Goal: Information Seeking & Learning: Learn about a topic

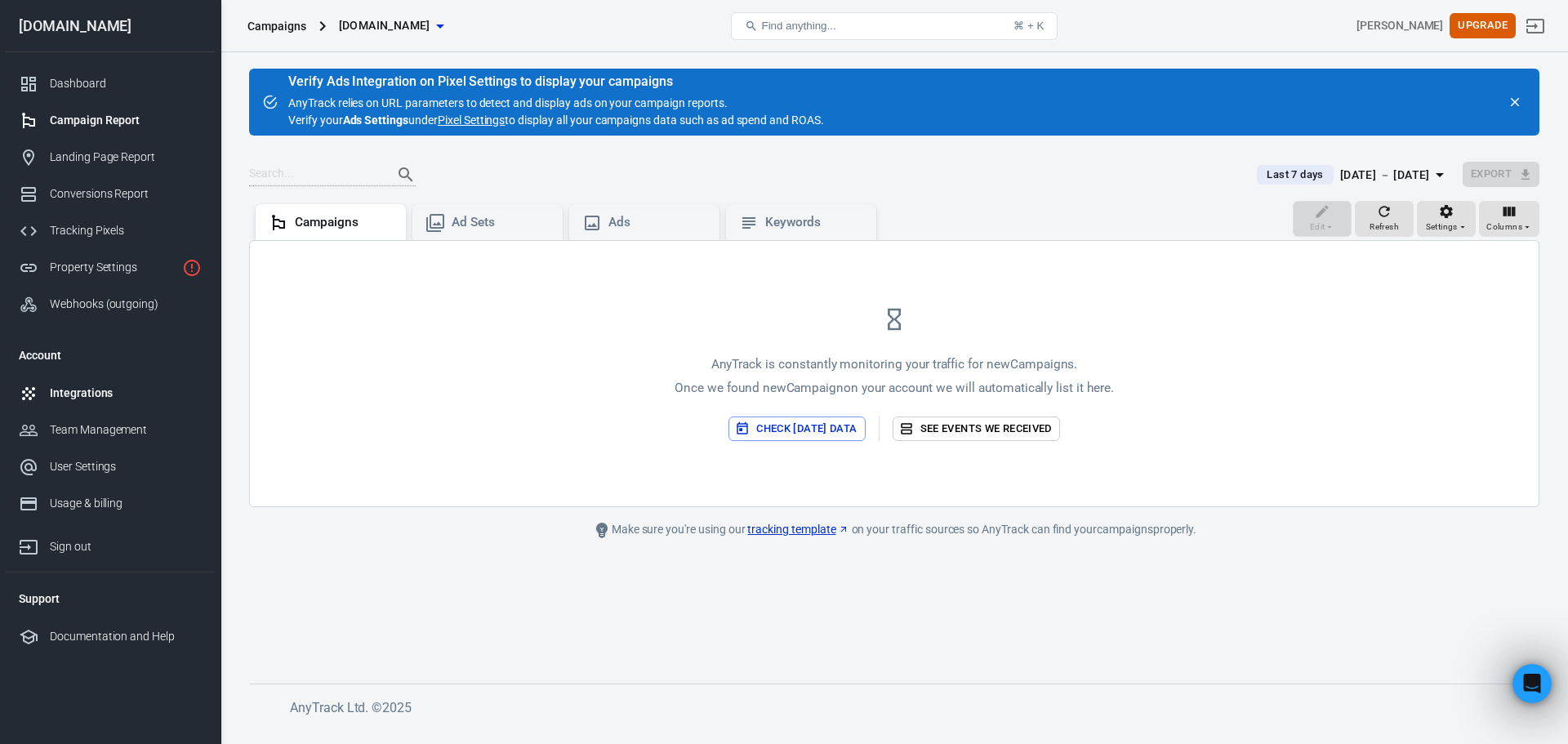
click at [98, 388] on div "Integrations" at bounding box center [125, 394] width 152 height 17
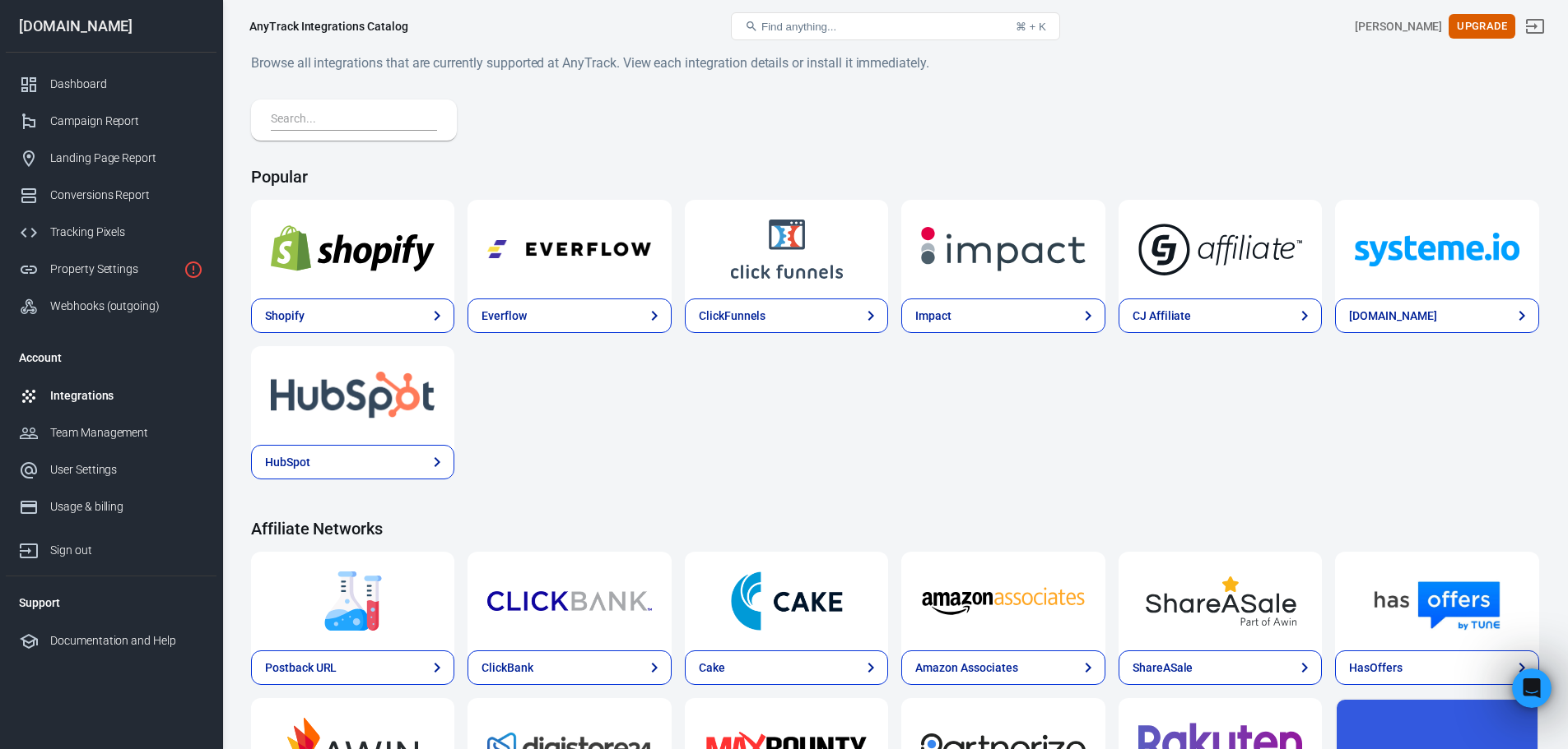
click at [803, 33] on button "Find anything... ⌘ + K" at bounding box center [895, 26] width 329 height 28
click at [801, 29] on span "Find anything..." at bounding box center [798, 26] width 75 height 12
click at [376, 129] on input "text" at bounding box center [350, 120] width 159 height 21
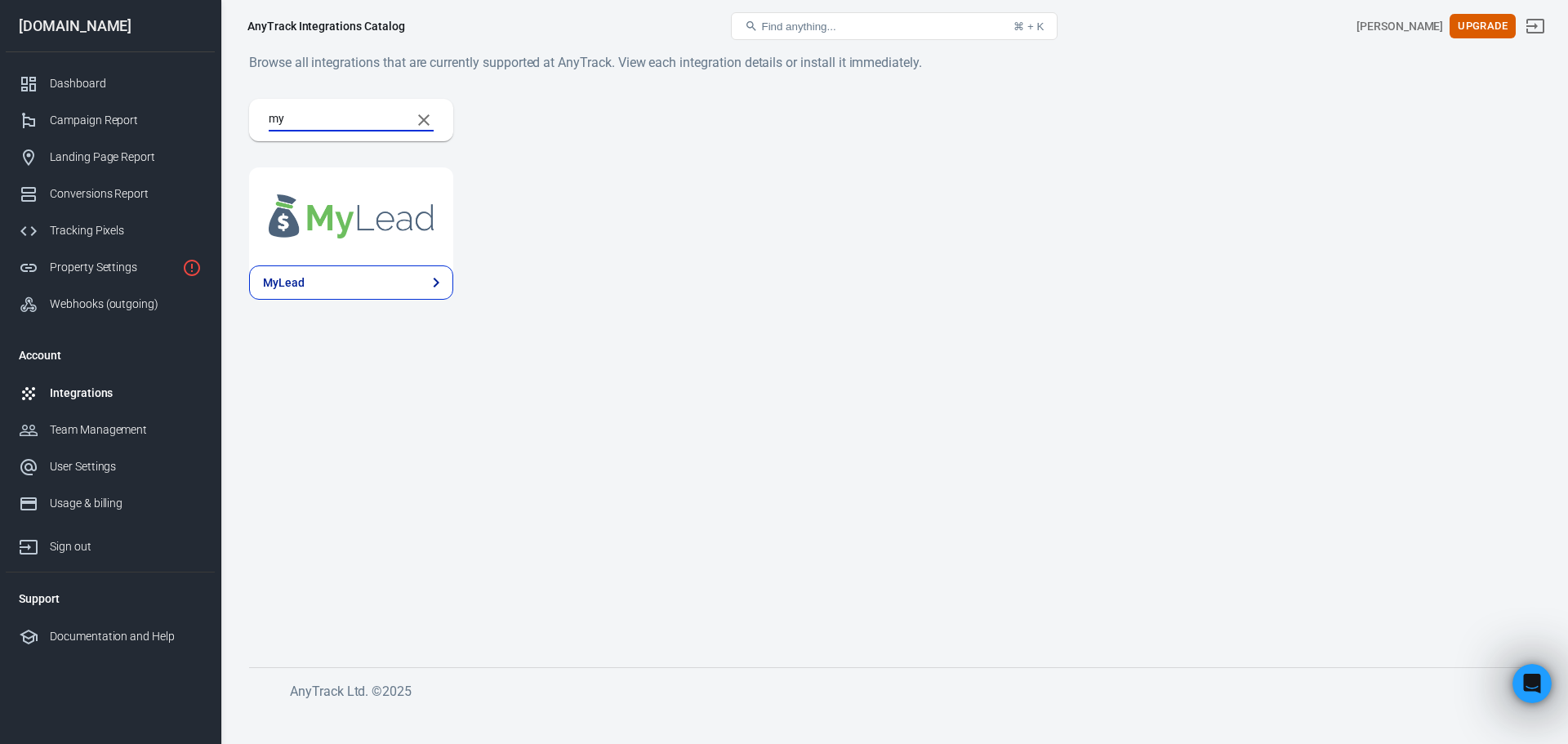
type input "m"
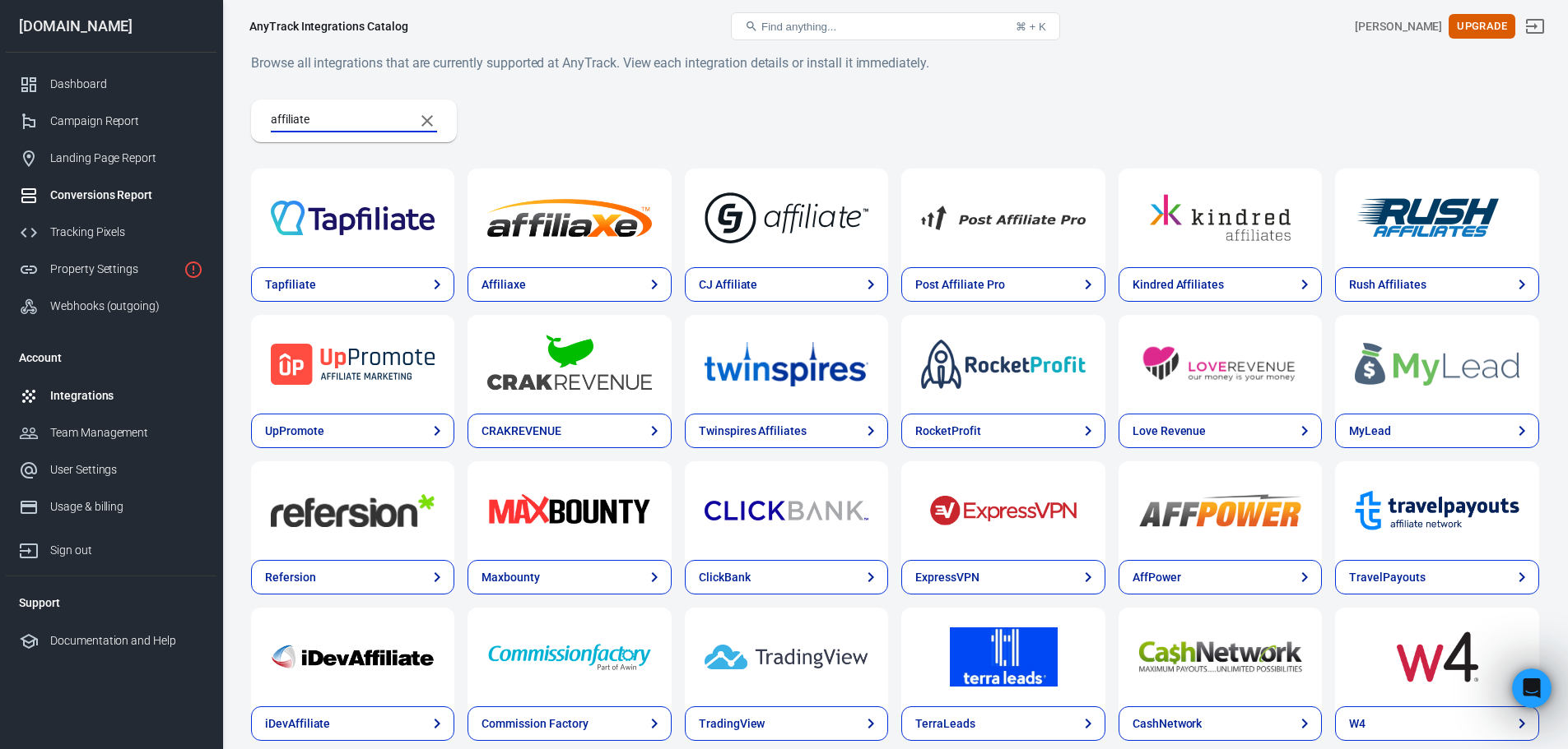
type input "affiliate"
click at [121, 195] on div "Conversions Report" at bounding box center [126, 195] width 153 height 18
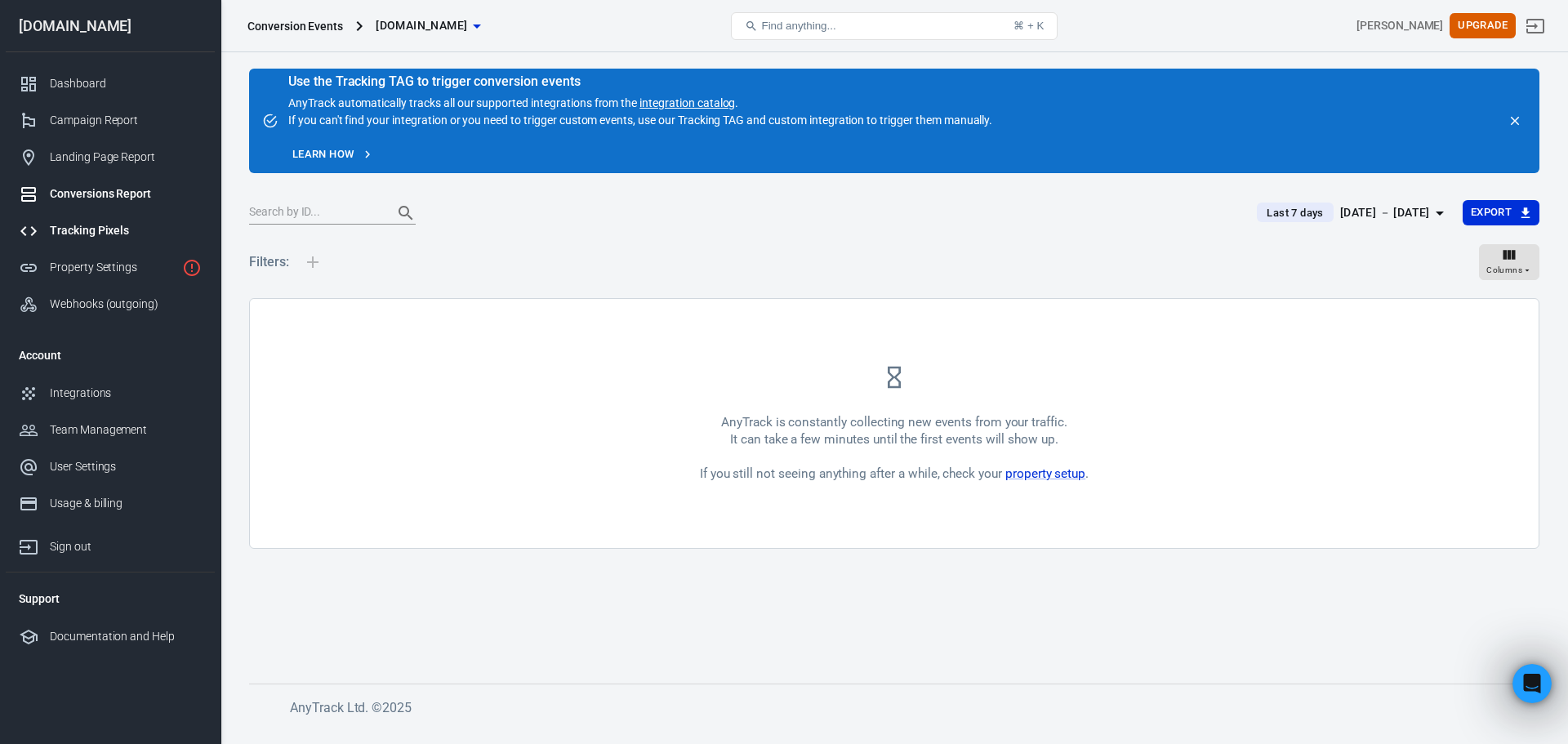
click at [156, 227] on div "Tracking Pixels" at bounding box center [125, 231] width 152 height 17
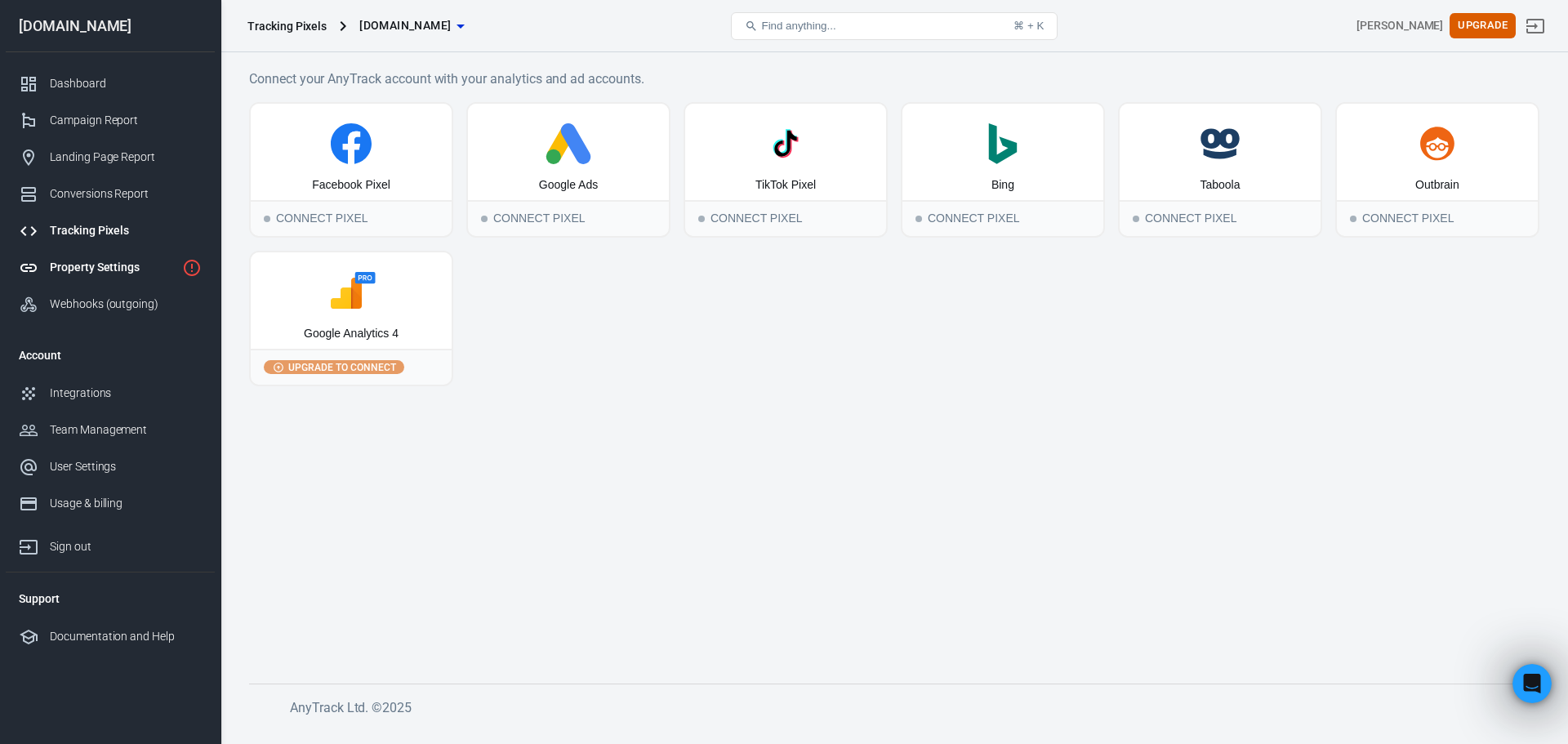
click at [136, 261] on div "Property Settings" at bounding box center [113, 267] width 126 height 17
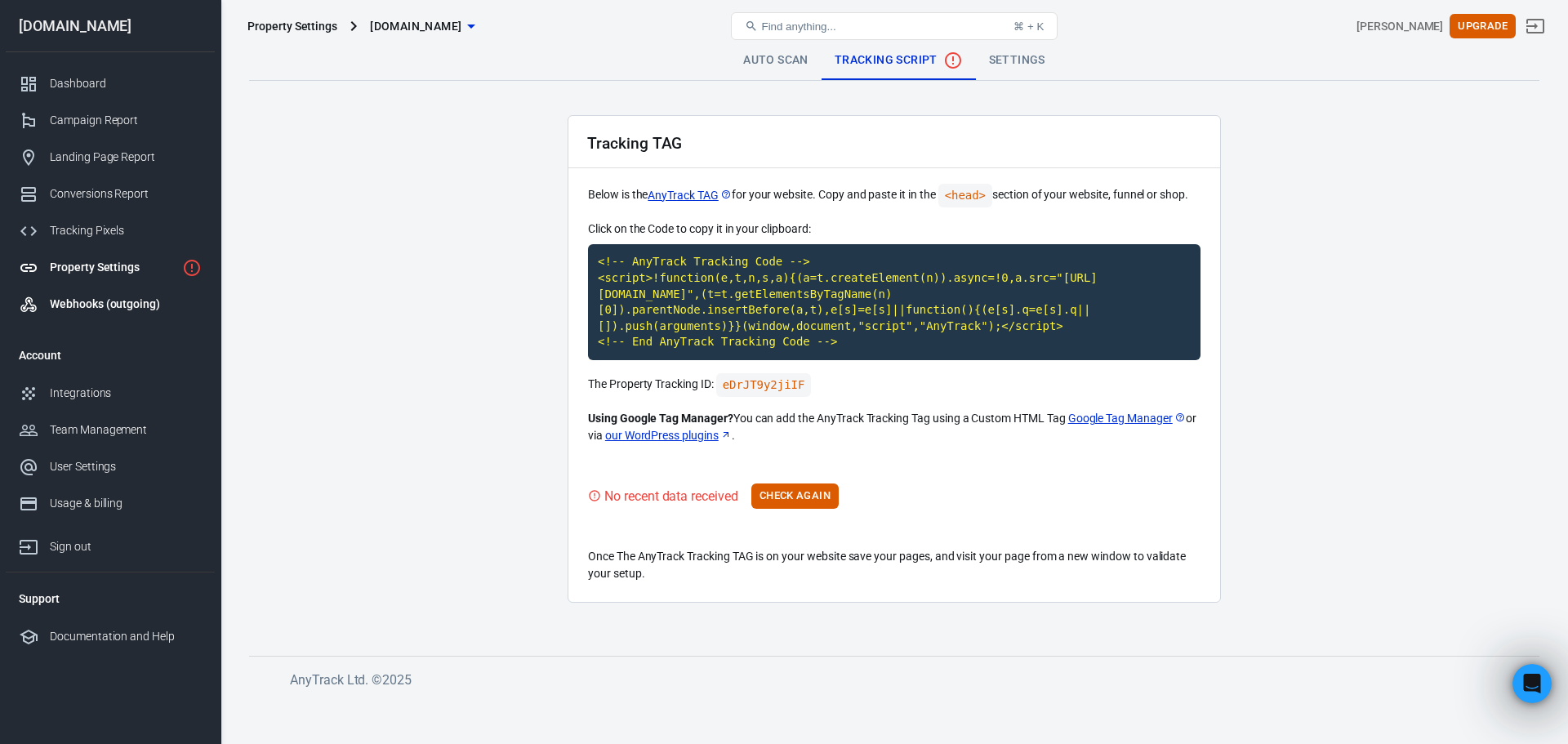
click at [121, 304] on div "Webhooks (outgoing)" at bounding box center [125, 304] width 152 height 17
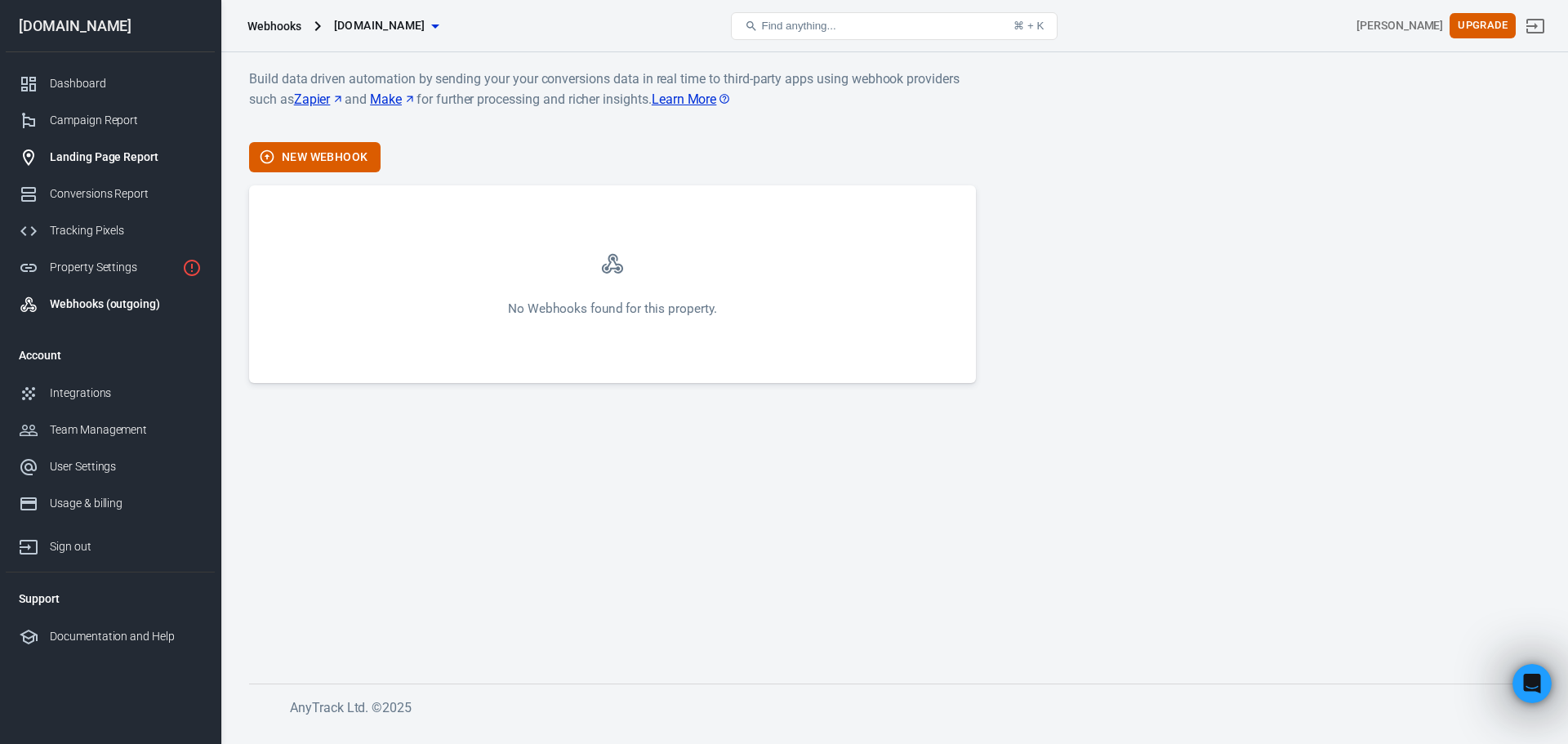
click at [109, 159] on div "Landing Page Report" at bounding box center [125, 157] width 152 height 17
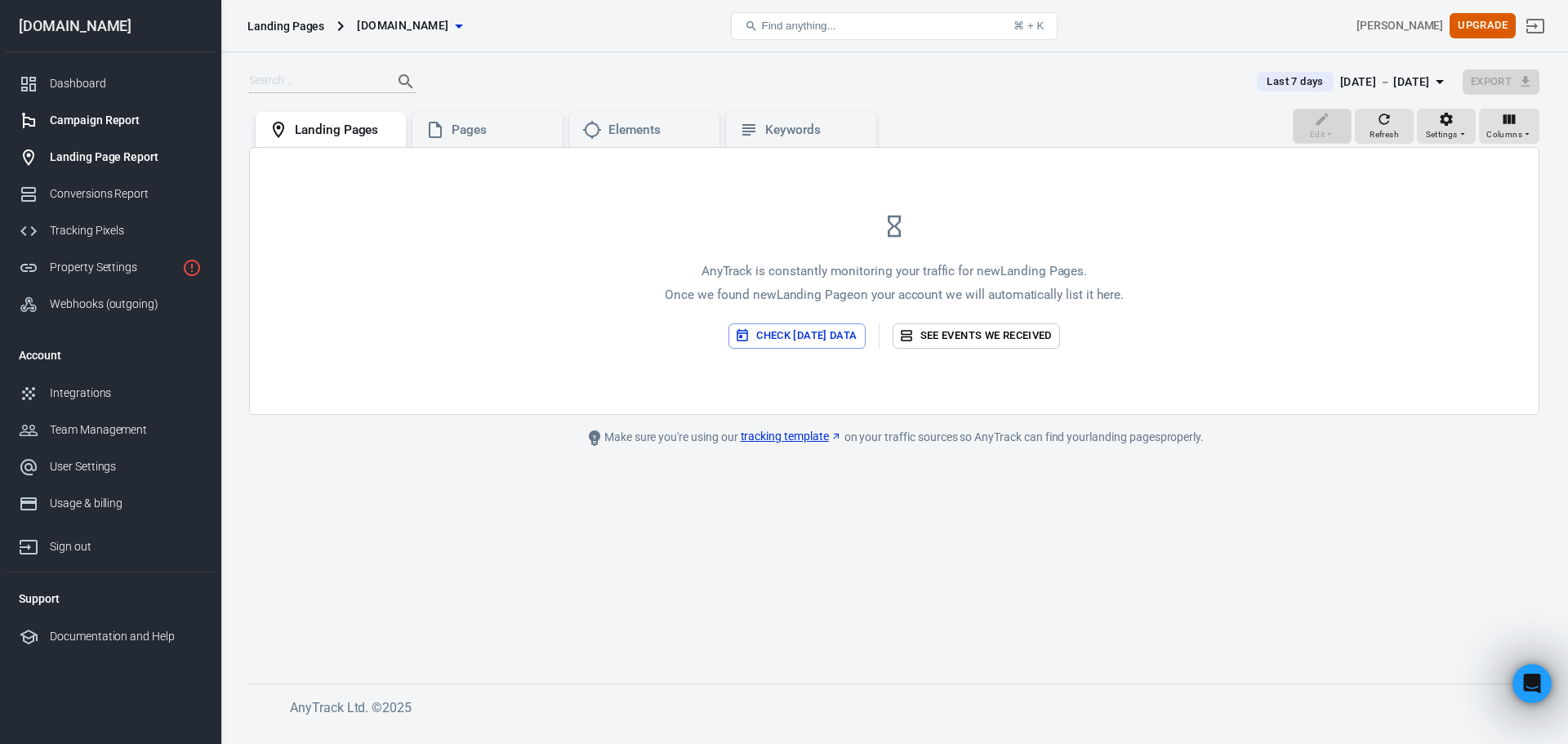
click at [91, 129] on link "Campaign Report" at bounding box center [110, 121] width 209 height 37
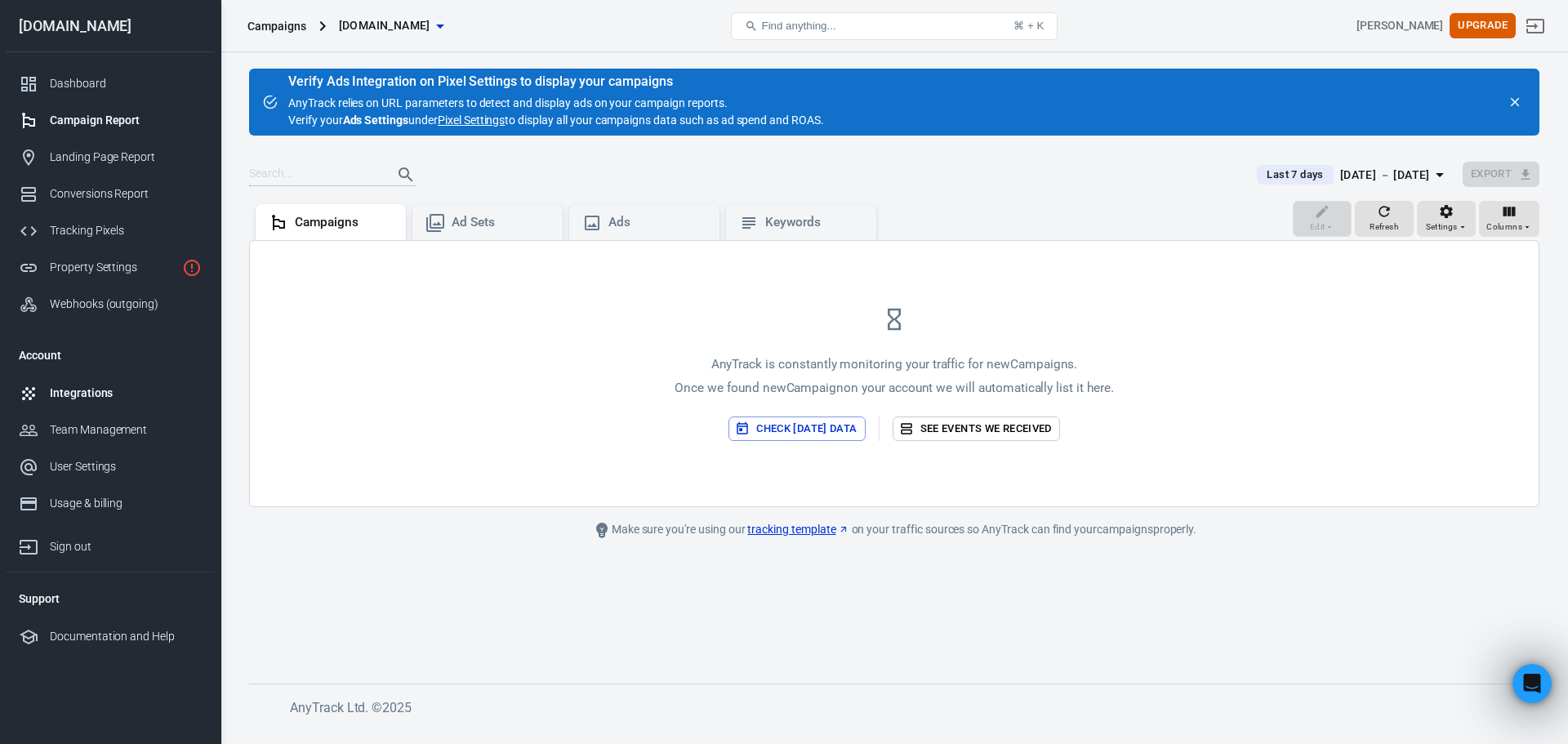
click at [98, 388] on div "Integrations" at bounding box center [125, 394] width 152 height 17
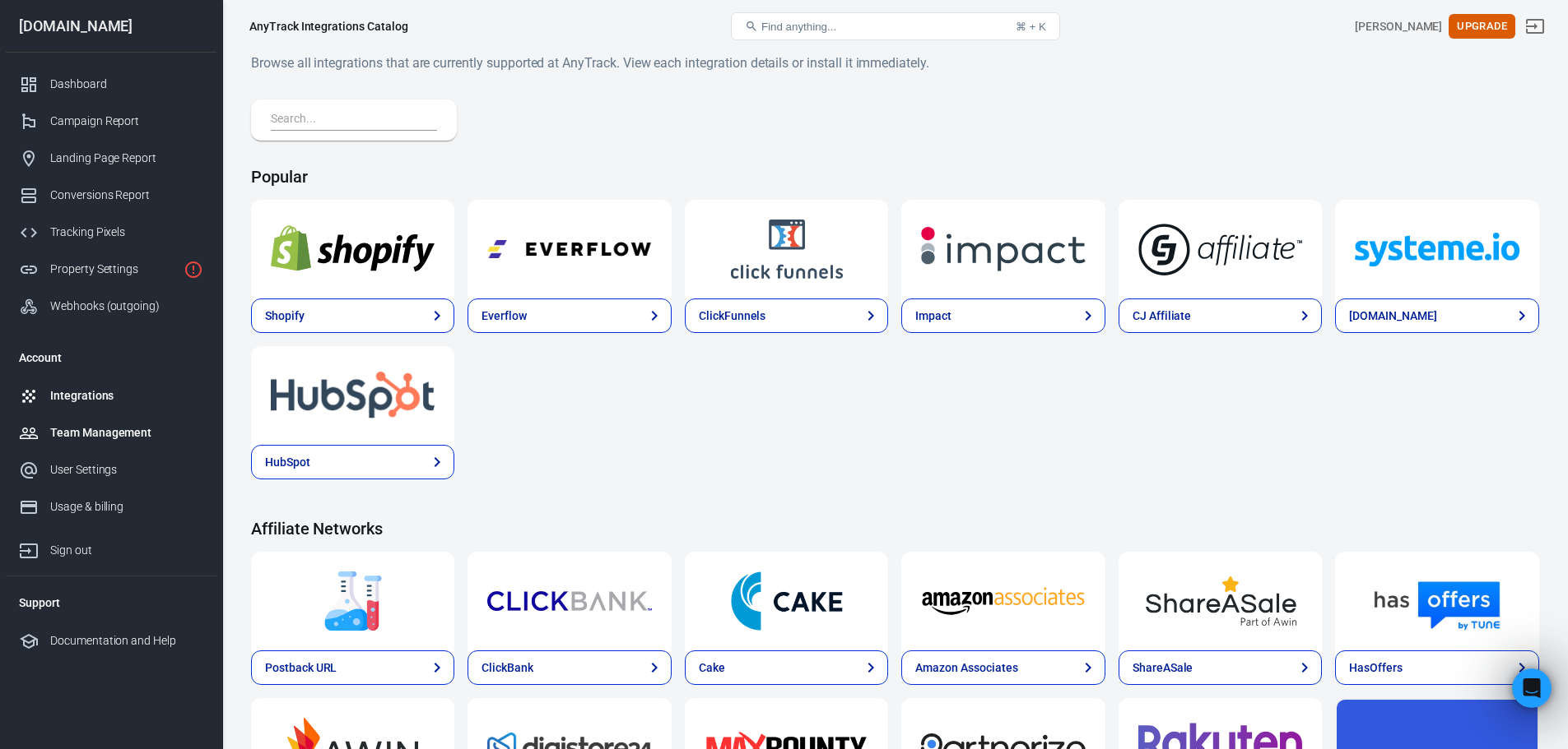
click at [101, 434] on div "Team Management" at bounding box center [126, 433] width 153 height 18
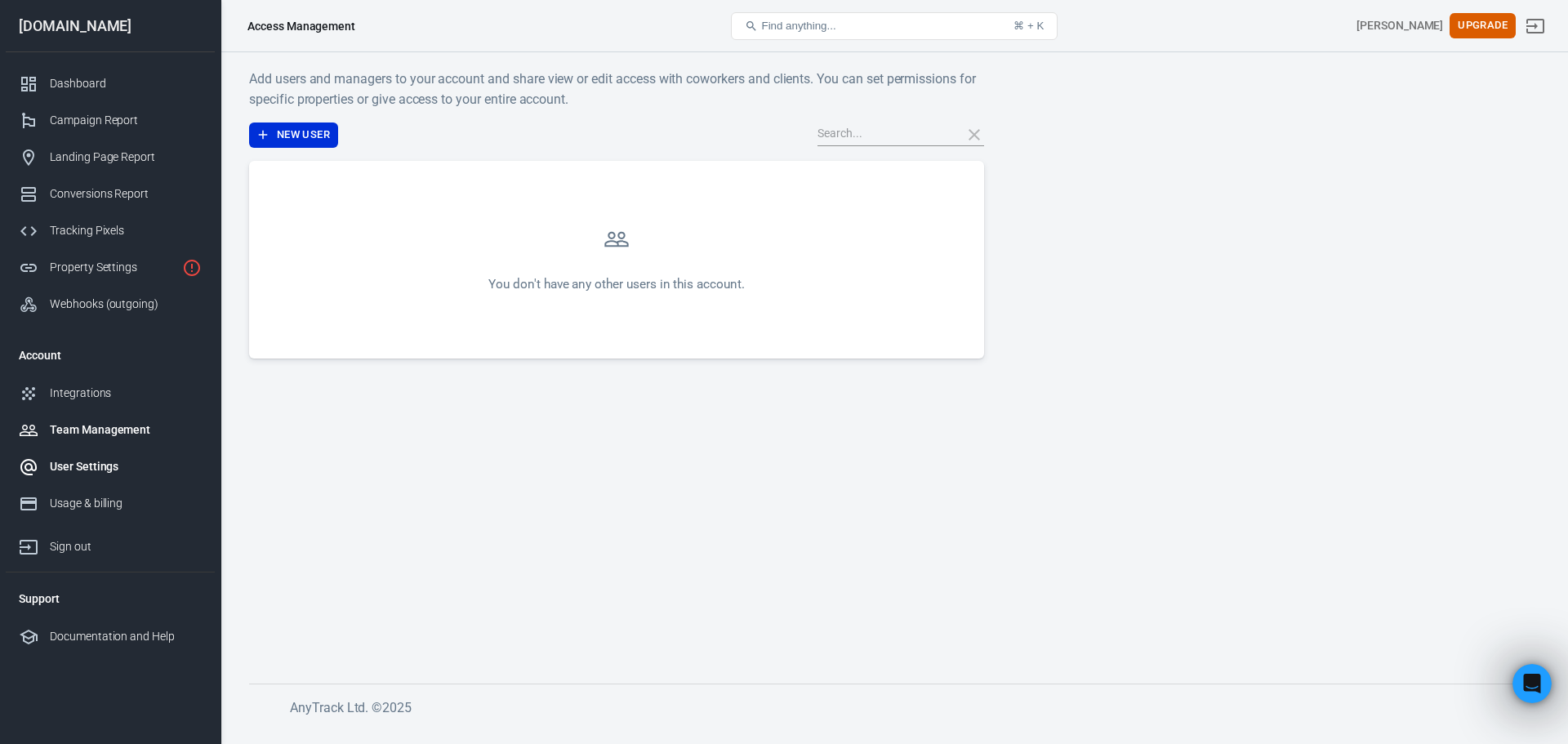
click at [103, 471] on div "User Settings" at bounding box center [125, 467] width 152 height 17
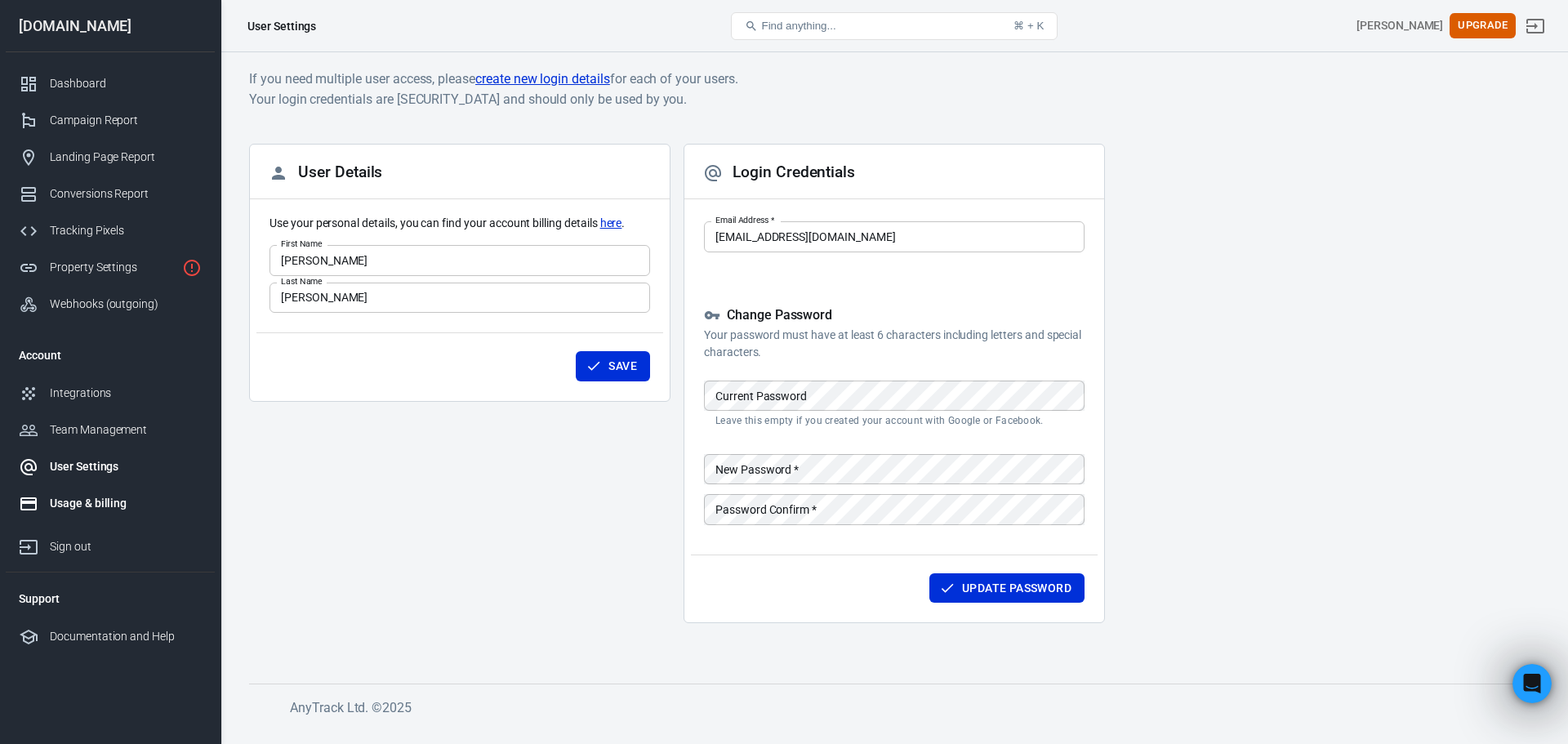
click at [97, 498] on div "Usage & billing" at bounding box center [125, 503] width 152 height 17
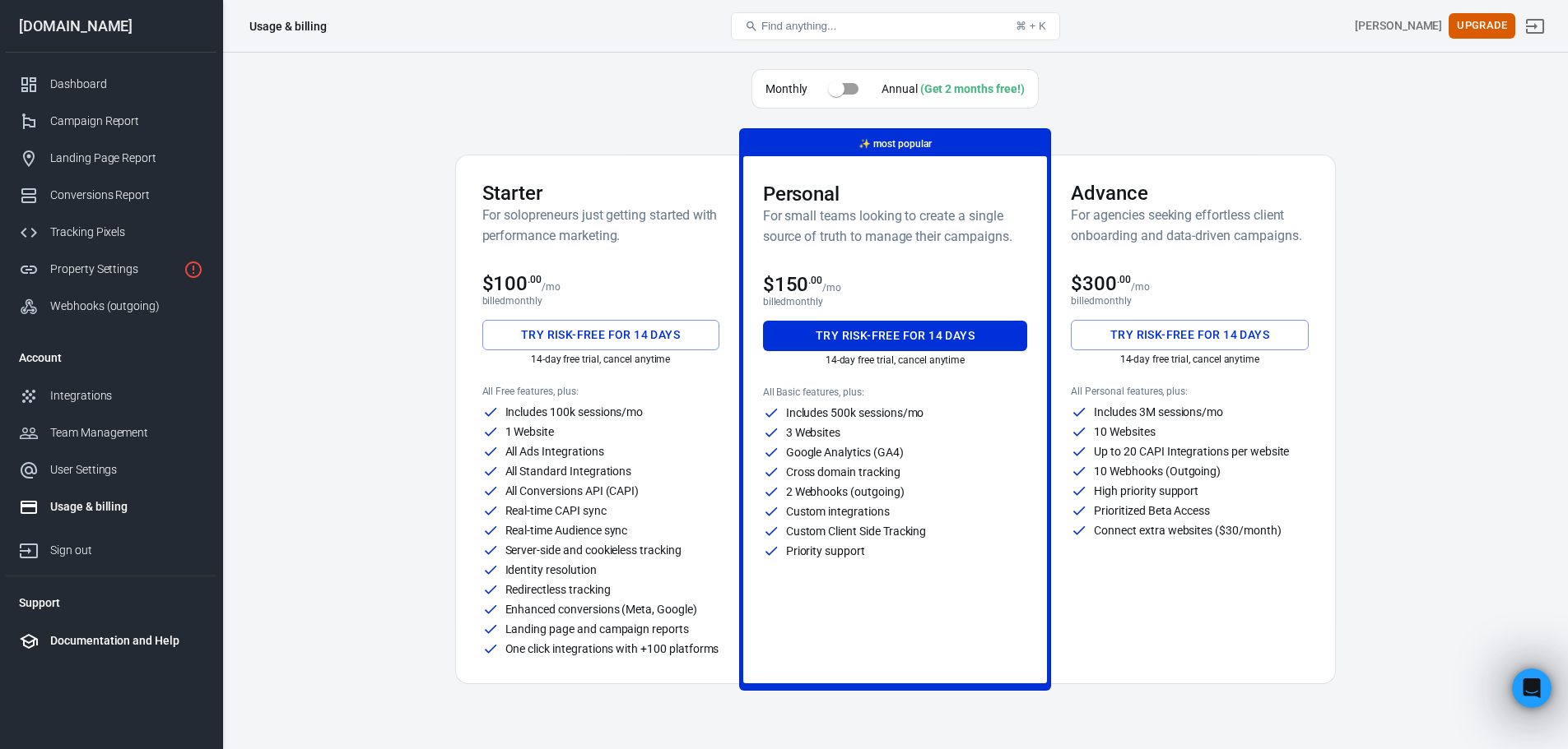
click at [129, 634] on div "Documentation and Help" at bounding box center [126, 641] width 153 height 18
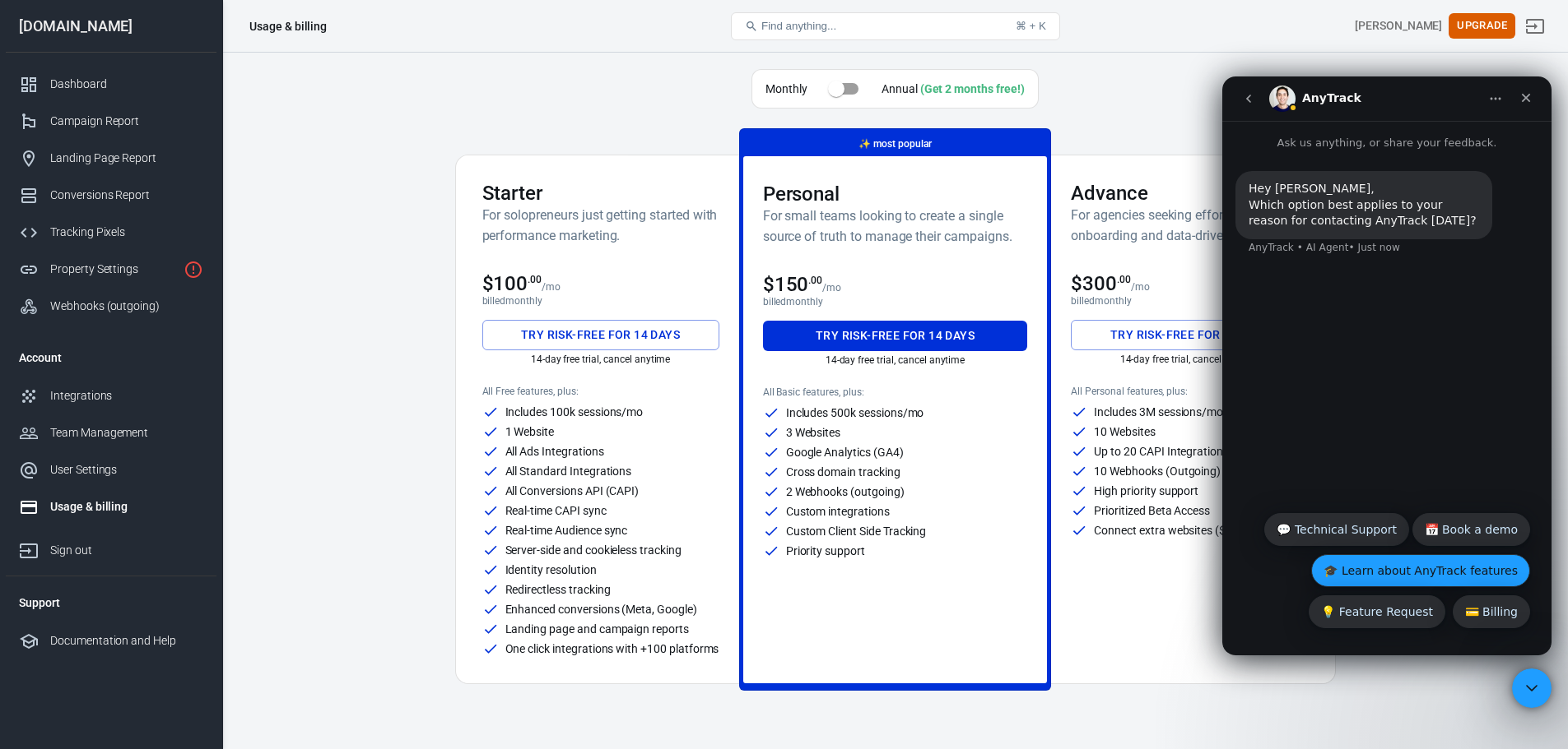
click at [1408, 571] on button "🎓 Learn about AnyTrack features" at bounding box center [1421, 571] width 219 height 33
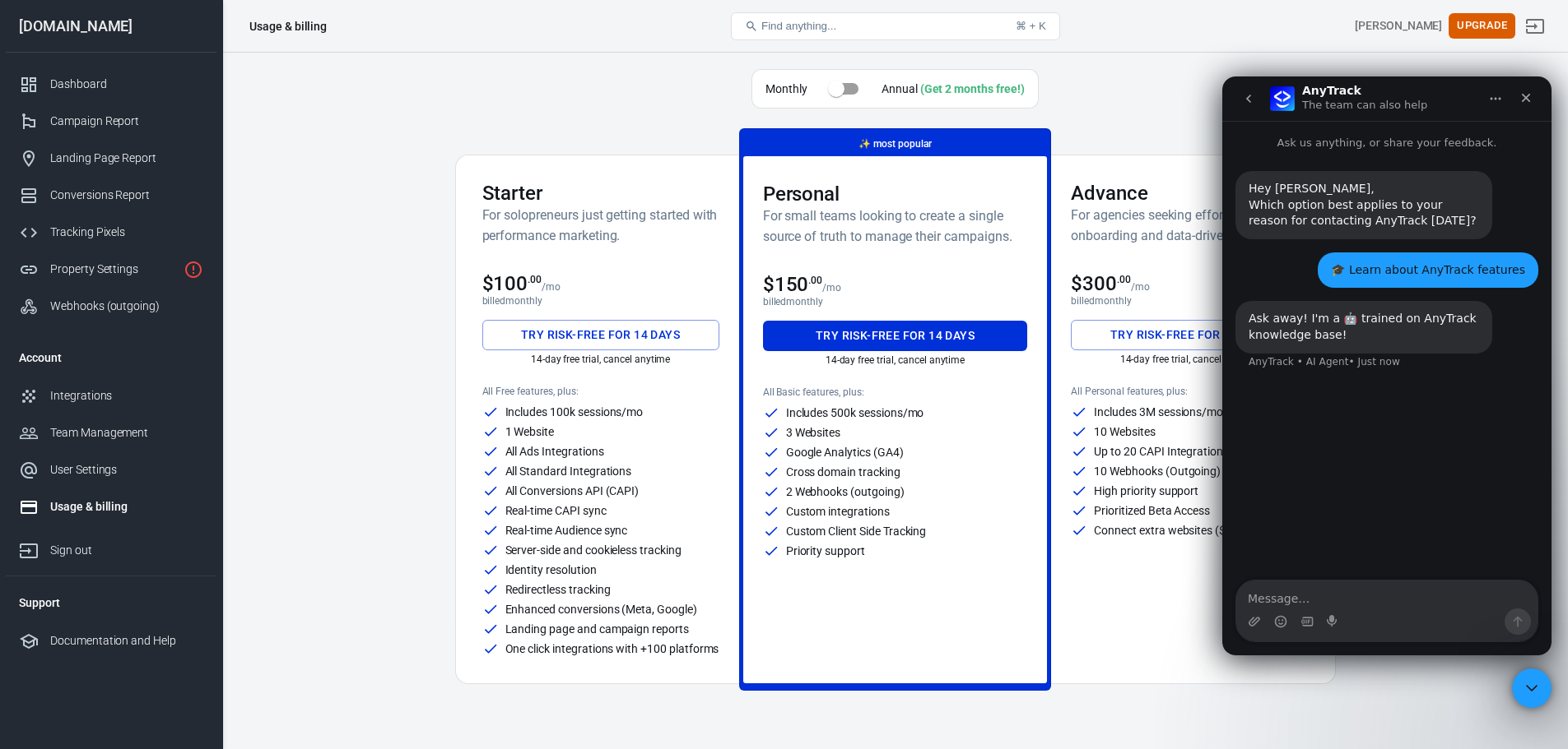
click at [1244, 100] on icon "go back" at bounding box center [1248, 99] width 13 height 13
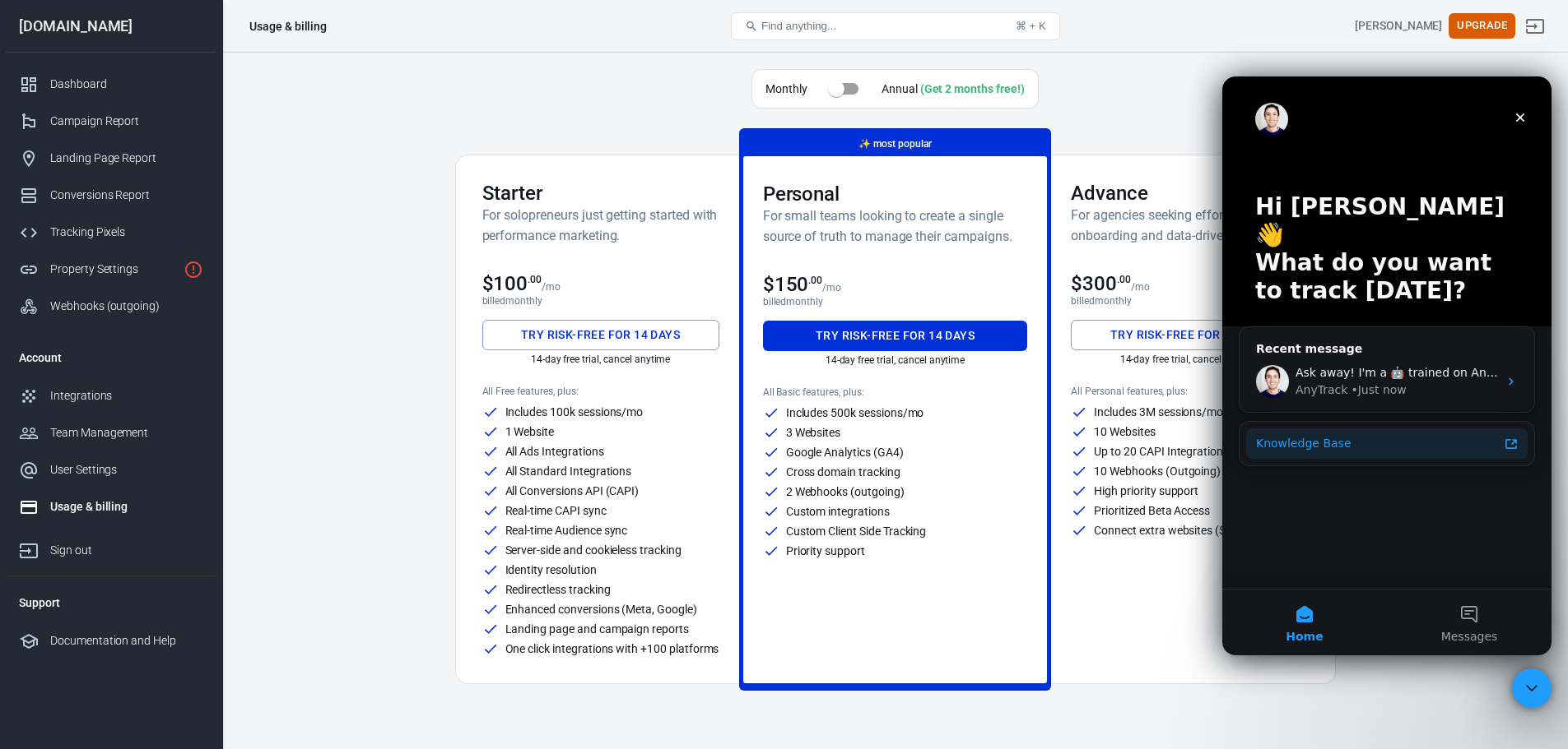
click at [1341, 435] on div "Knowledge Base" at bounding box center [1377, 443] width 242 height 18
